Goal: Task Accomplishment & Management: Manage account settings

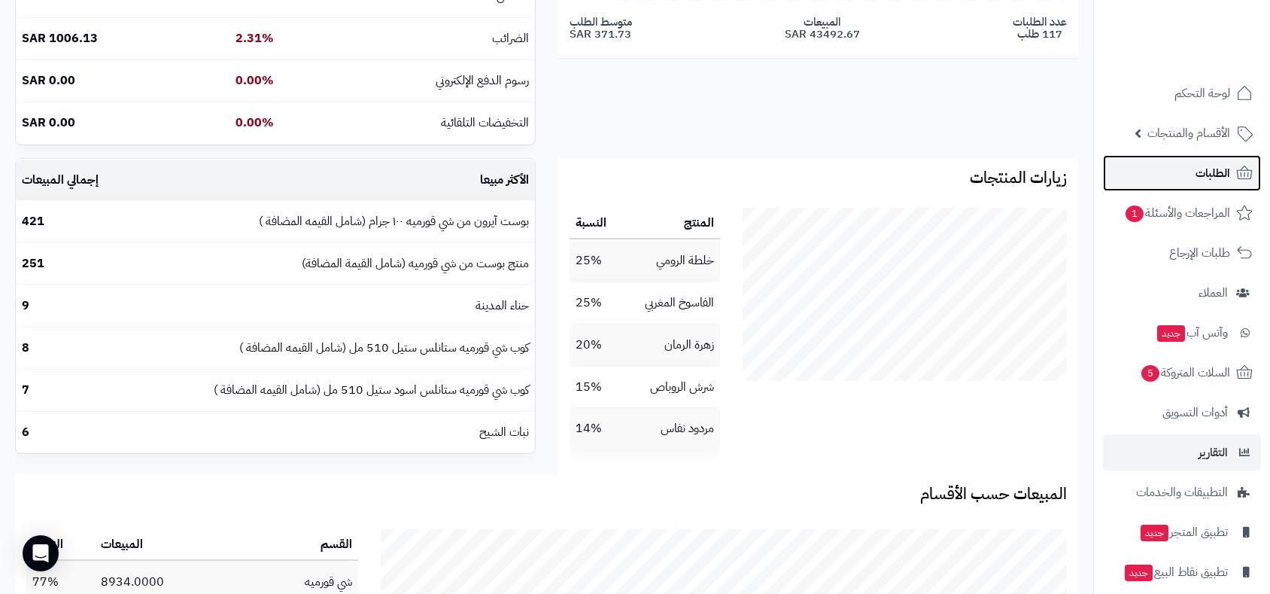
click at [1220, 176] on span "الطلبات" at bounding box center [1213, 173] width 35 height 21
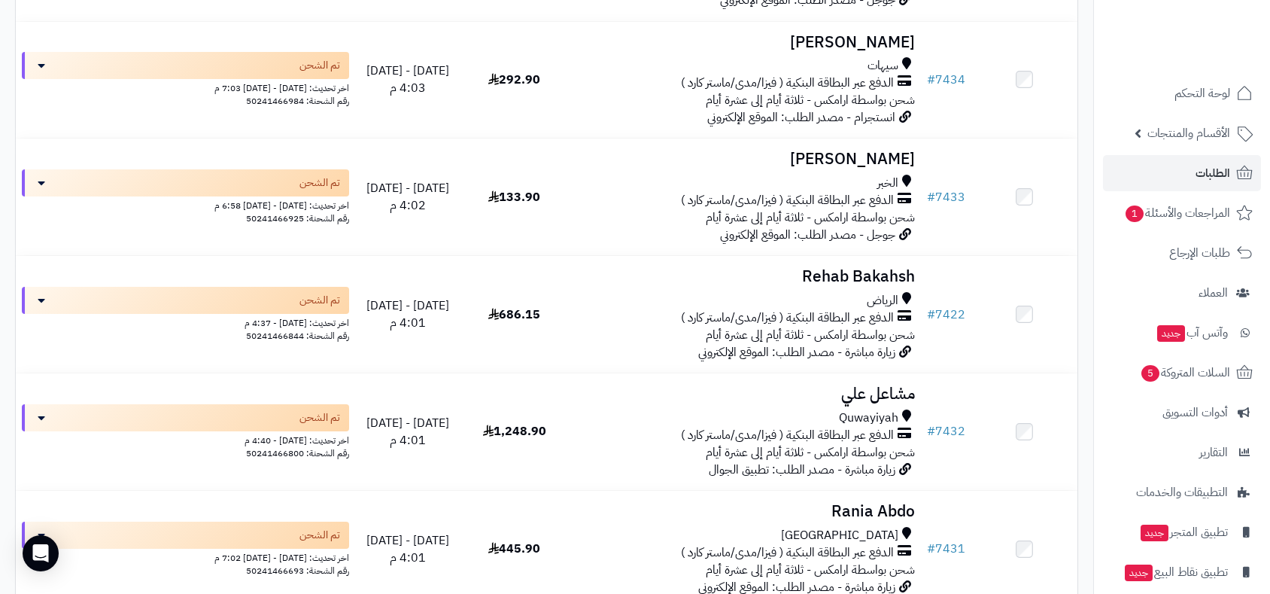
scroll to position [8277, 0]
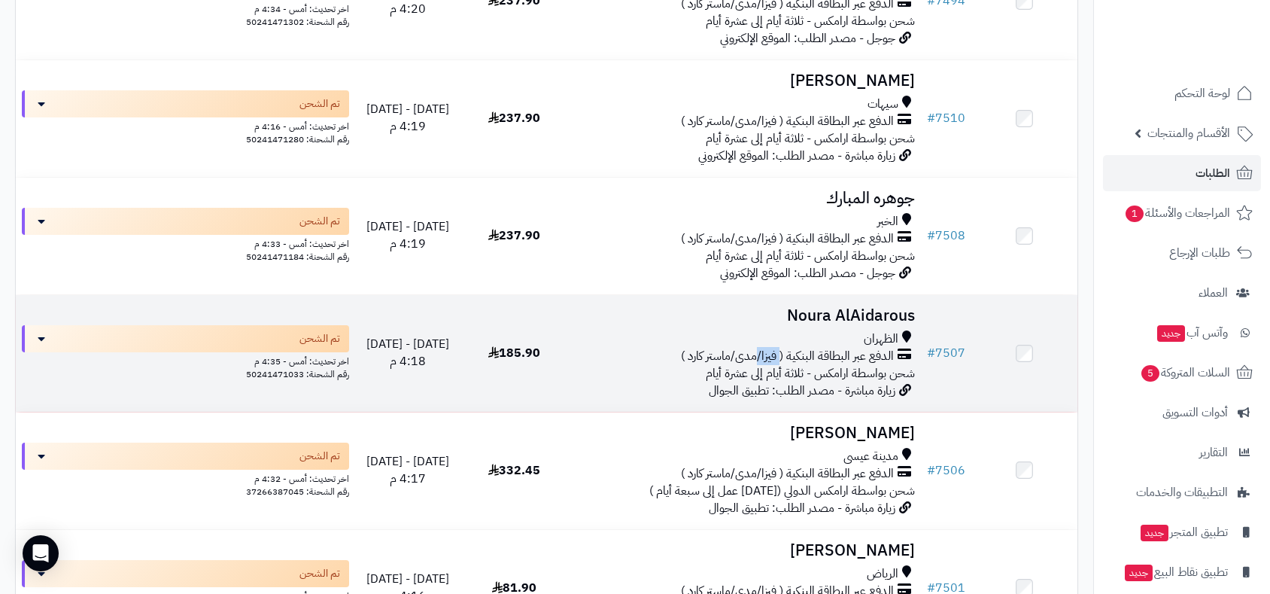
click at [781, 348] on span "الدفع عبر البطاقة البنكية ( فيزا/مدى/ماستر كارد )" at bounding box center [787, 356] width 213 height 17
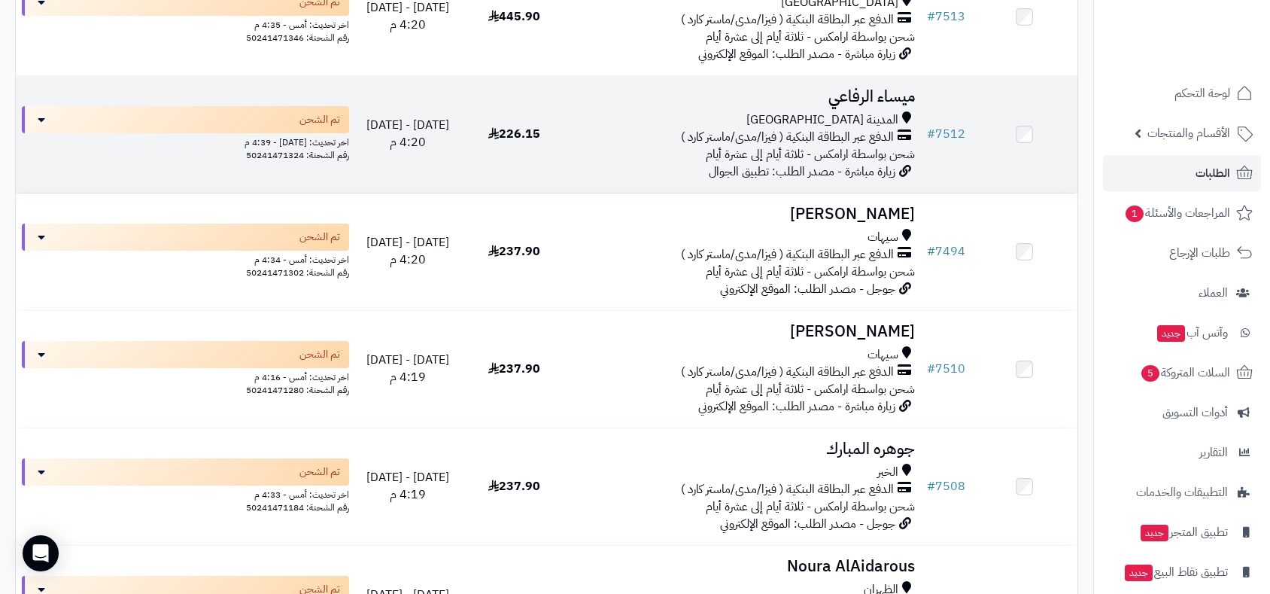
scroll to position [3929, 0]
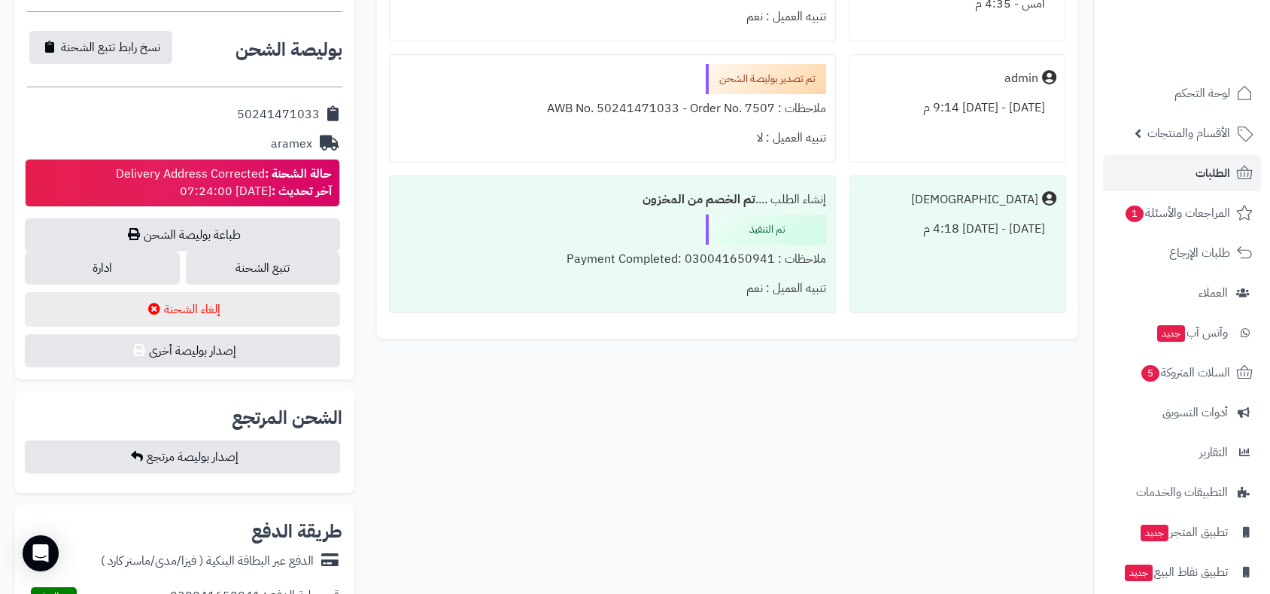
scroll to position [84, 0]
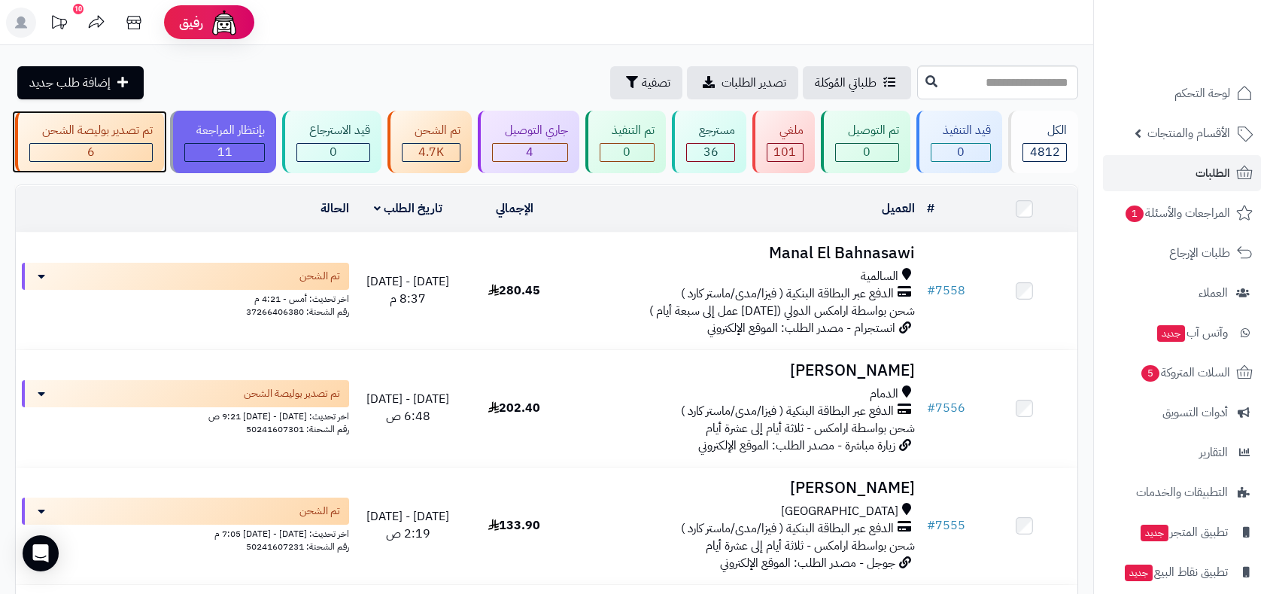
click at [81, 141] on div "تم تصدير بوليصة الشحن 6" at bounding box center [89, 142] width 149 height 62
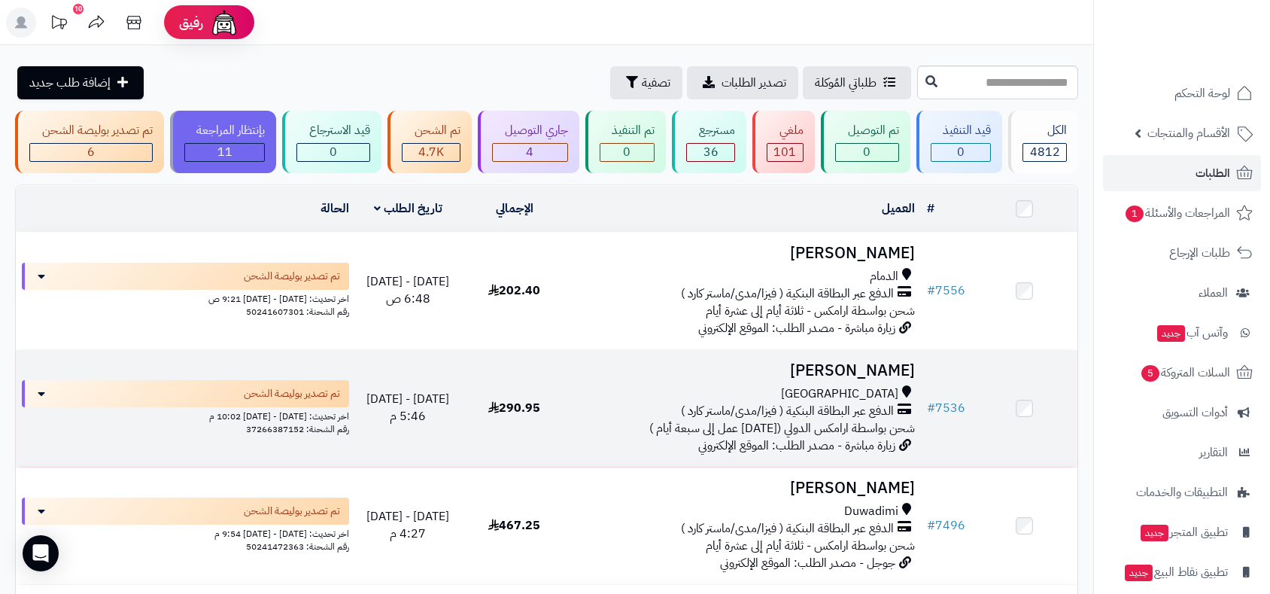
scroll to position [488, 0]
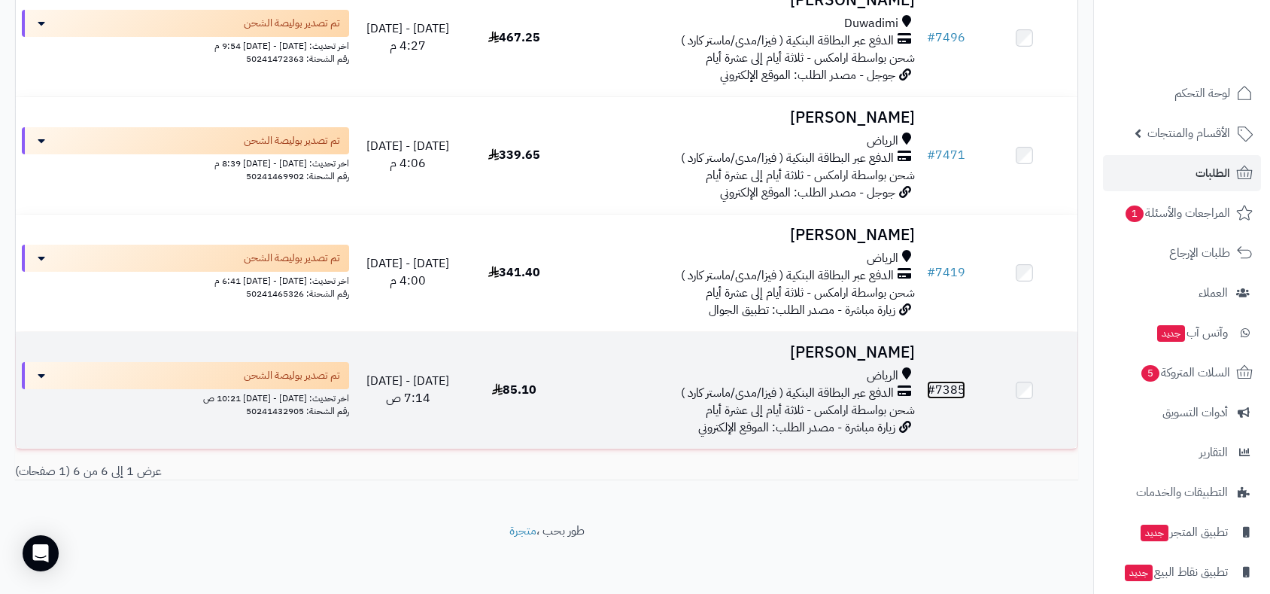
click at [956, 381] on link "# 7385" at bounding box center [946, 390] width 38 height 18
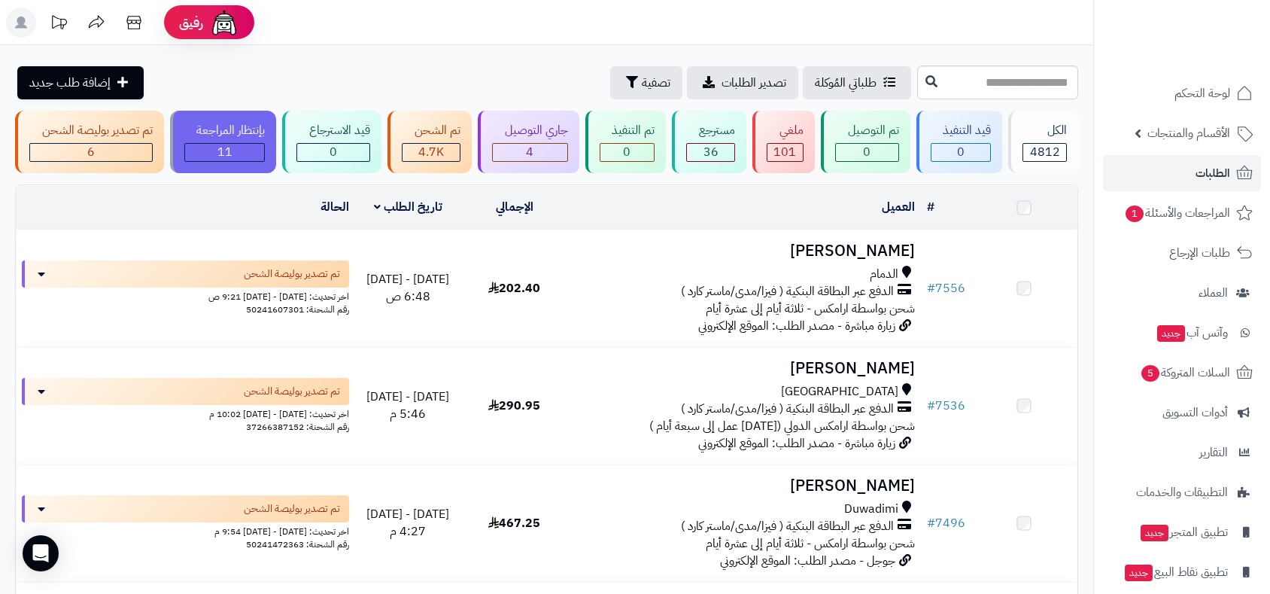
scroll to position [488, 0]
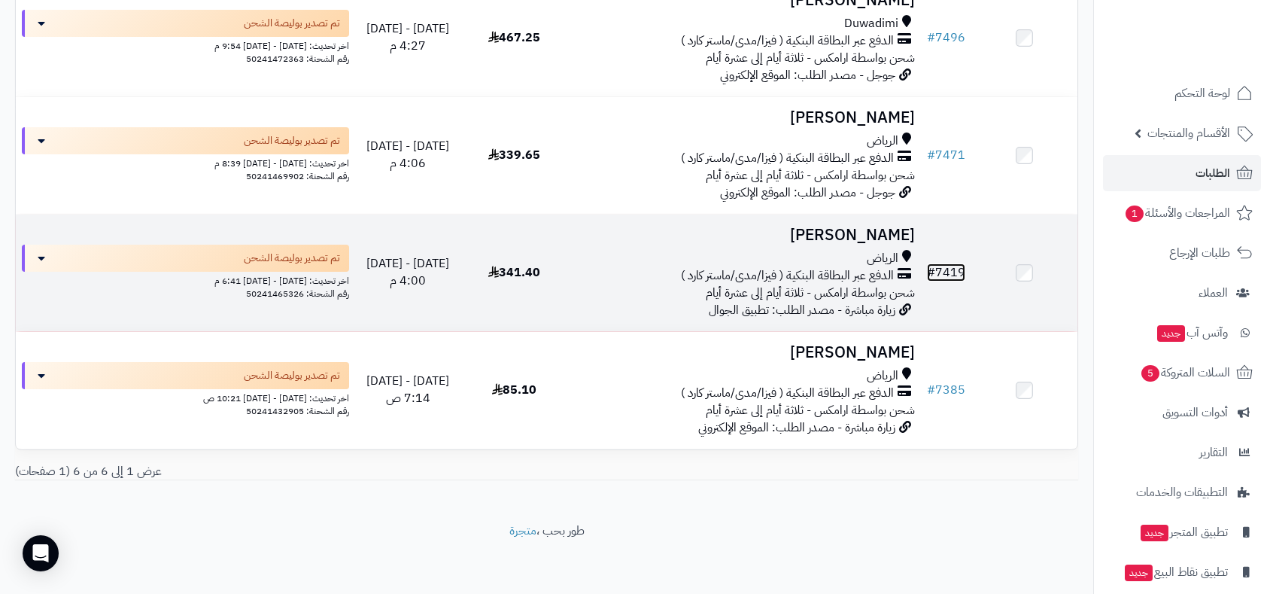
click at [947, 266] on link "# 7419" at bounding box center [946, 272] width 38 height 18
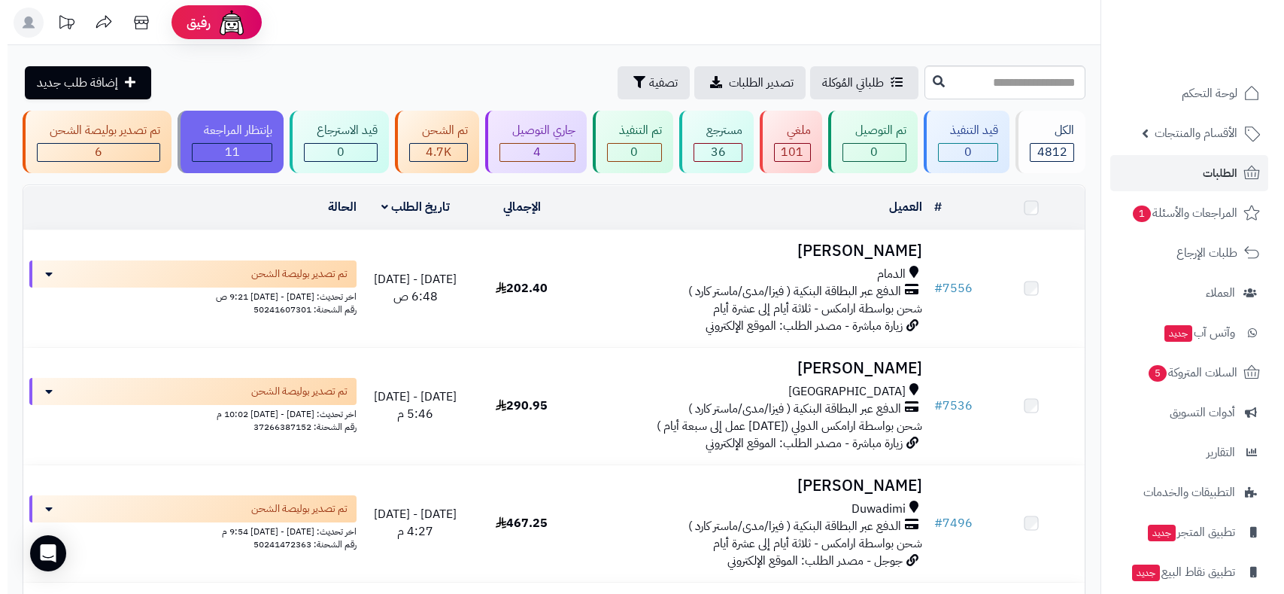
scroll to position [488, 0]
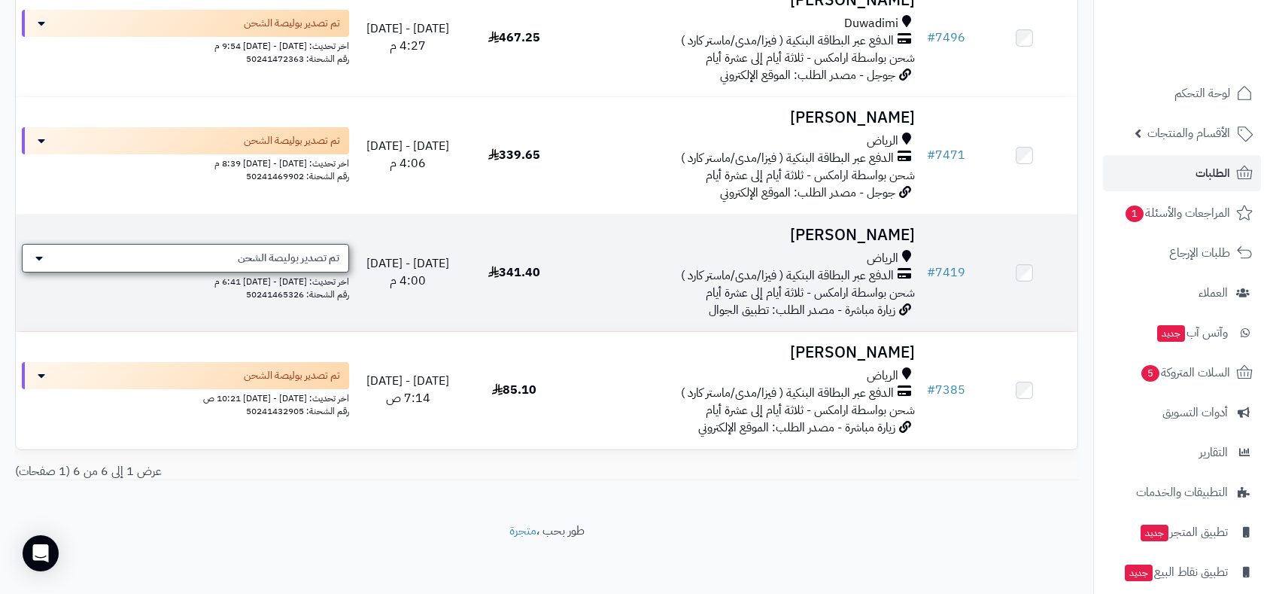
click at [289, 251] on span "تم تصدير بوليصة الشحن" at bounding box center [289, 258] width 102 height 15
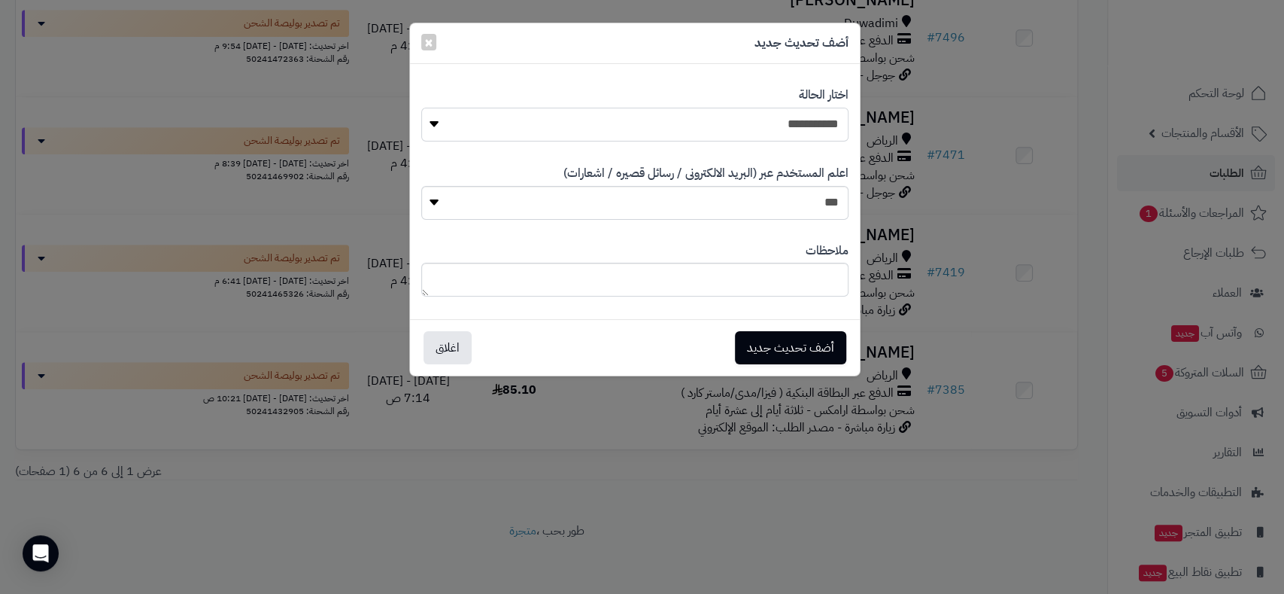
click at [775, 124] on select "**********" at bounding box center [634, 125] width 427 height 34
select select "**"
click at [421, 108] on select "**********" at bounding box center [634, 125] width 427 height 34
click at [816, 347] on button "أضف تحديث جديد" at bounding box center [790, 346] width 111 height 33
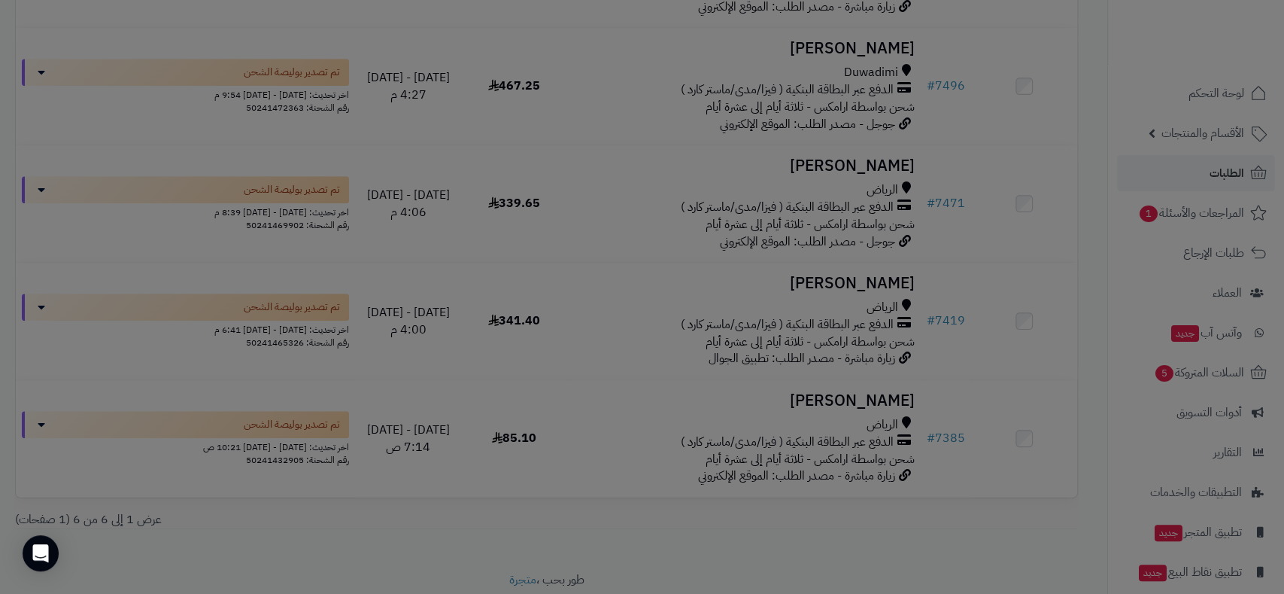
scroll to position [536, 0]
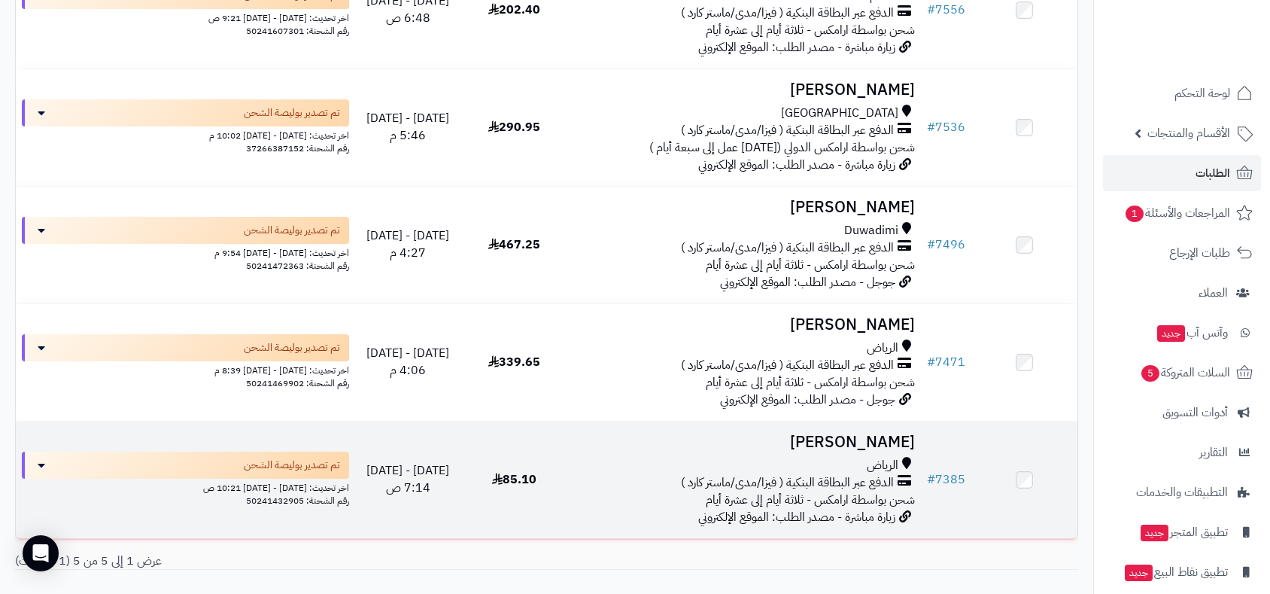
scroll to position [287, 0]
